Goal: Find specific page/section: Find specific page/section

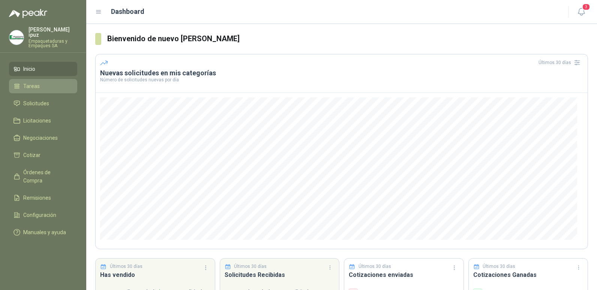
click at [29, 84] on span "Tareas" at bounding box center [31, 86] width 16 height 8
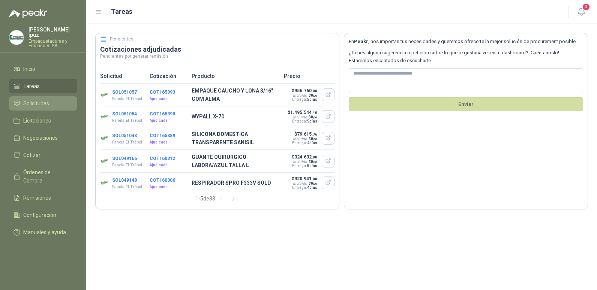
click at [30, 100] on span "Solicitudes" at bounding box center [36, 103] width 26 height 8
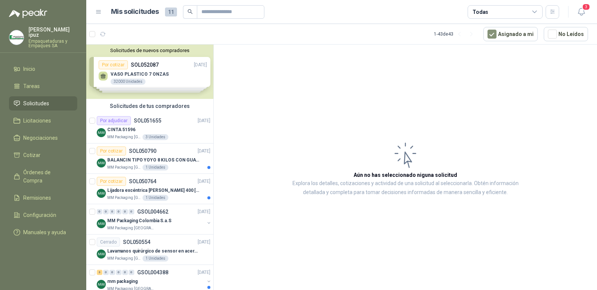
click at [171, 12] on span "11" at bounding box center [171, 11] width 12 height 9
click at [180, 127] on div "CINTA 51596" at bounding box center [158, 129] width 103 height 9
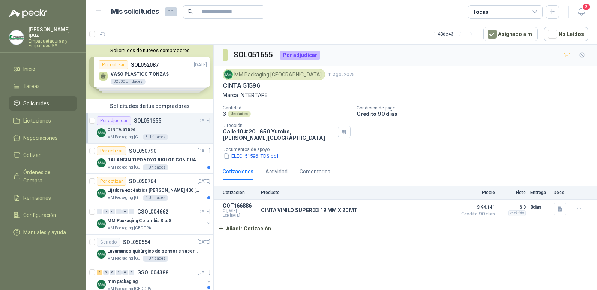
click at [170, 10] on span "11" at bounding box center [171, 11] width 12 height 9
click at [99, 13] on icon at bounding box center [98, 12] width 7 height 7
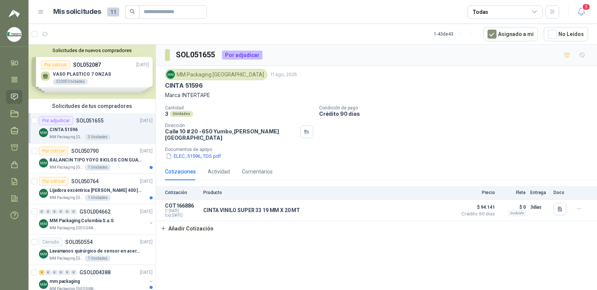
click at [42, 12] on icon at bounding box center [40, 12] width 7 height 7
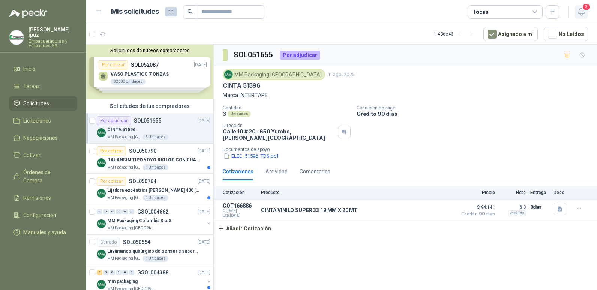
click at [585, 12] on icon "button" at bounding box center [580, 11] width 9 height 9
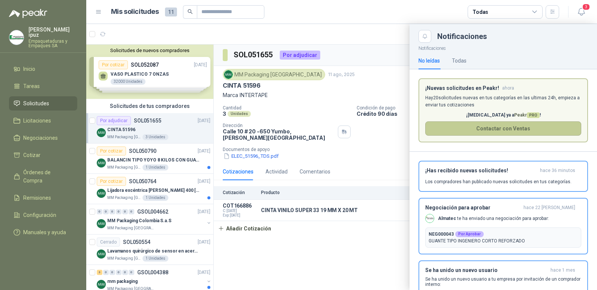
click at [482, 132] on button "Contactar con Ventas" at bounding box center [503, 128] width 156 height 14
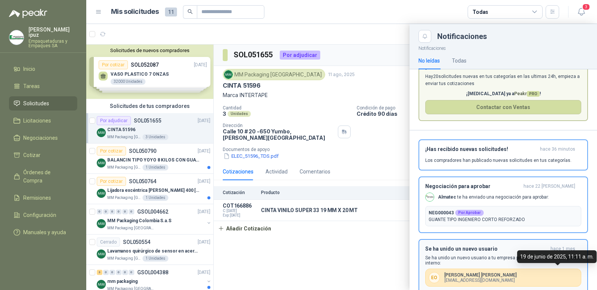
scroll to position [40, 0]
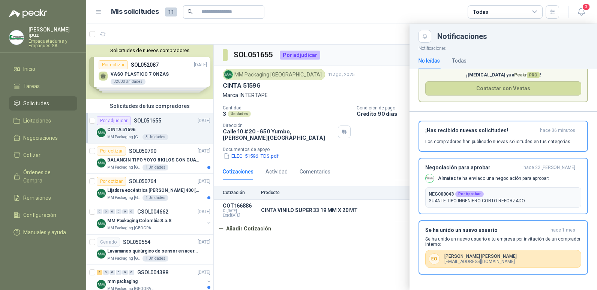
click at [360, 252] on div at bounding box center [341, 157] width 510 height 266
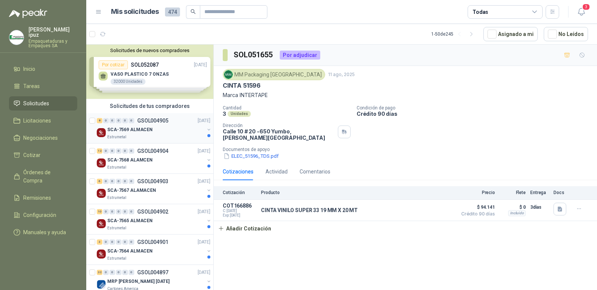
click at [160, 128] on div "SCA-7569 ALMACEN" at bounding box center [155, 129] width 97 height 9
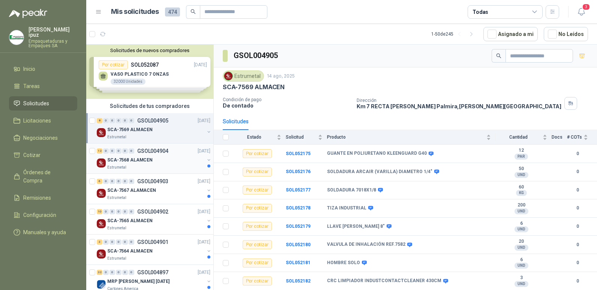
click at [144, 168] on div "Estrumetal" at bounding box center [155, 167] width 97 height 6
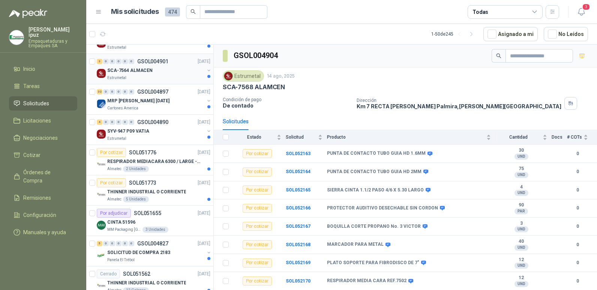
scroll to position [225, 0]
